Goal: Find specific page/section: Find specific page/section

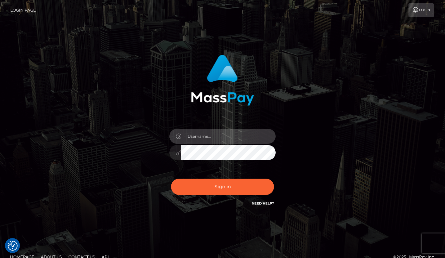
type input "aluasupport"
click at [222, 186] on button "Sign in" at bounding box center [222, 186] width 103 height 16
type input "aluasupport"
click at [222, 186] on button "Sign in" at bounding box center [222, 186] width 103 height 16
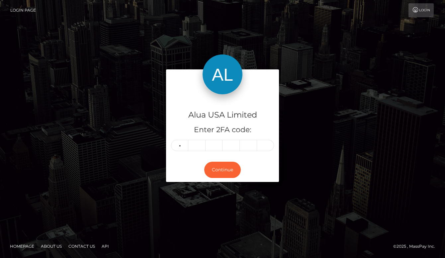
type input "0"
type input "7"
type input "8"
type input "0"
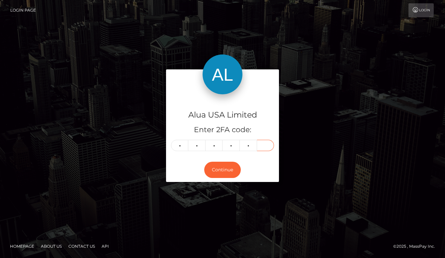
type input "5"
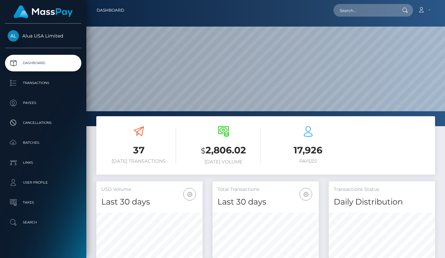
scroll to position [116, 106]
click at [366, 12] on input "text" at bounding box center [364, 10] width 62 height 13
paste input "ambermonroe08"
type input "ambermonroe08"
paste input "6668dd0442aa8a008006f30d"
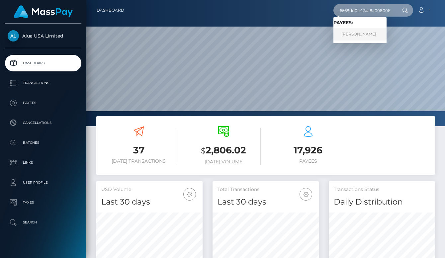
type input "6668dd0442aa8a008006f30d"
click at [358, 33] on link "[PERSON_NAME]" at bounding box center [359, 34] width 53 height 12
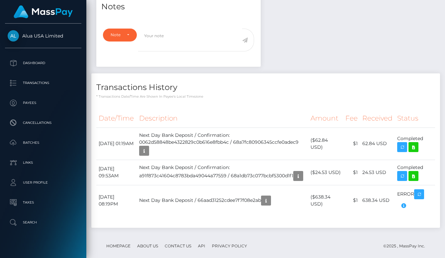
scroll to position [235, 0]
